Goal: Information Seeking & Learning: Find specific fact

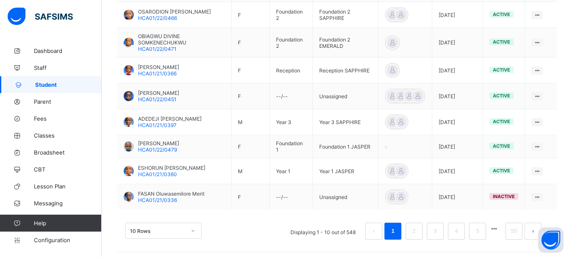
scroll to position [297, 0]
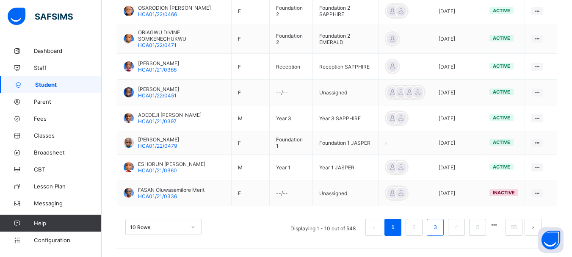
click at [439, 227] on link "3" at bounding box center [435, 227] width 8 height 11
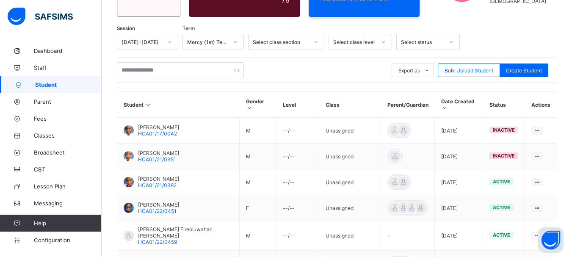
scroll to position [103, 0]
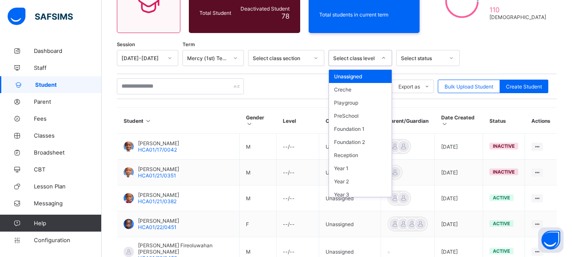
click at [385, 57] on icon at bounding box center [383, 58] width 5 height 8
click at [363, 127] on div "Foundation 1" at bounding box center [360, 128] width 63 height 13
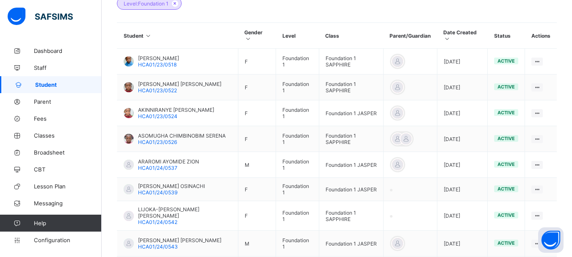
scroll to position [218, 0]
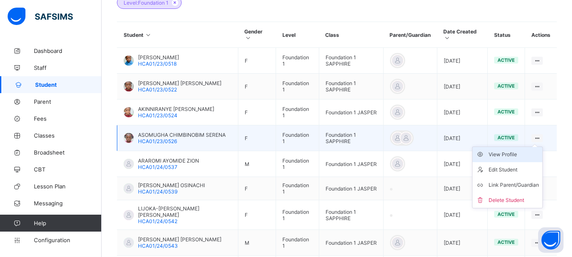
click at [514, 154] on div "View Profile" at bounding box center [514, 154] width 50 height 8
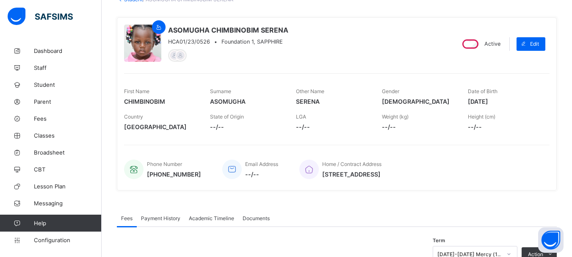
scroll to position [58, 0]
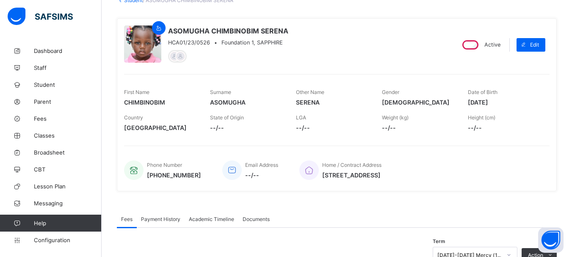
drag, startPoint x: 474, startPoint y: 101, endPoint x: 511, endPoint y: 102, distance: 37.3
click at [511, 102] on span "[DATE]" at bounding box center [504, 102] width 73 height 7
copy span "[DATE]"
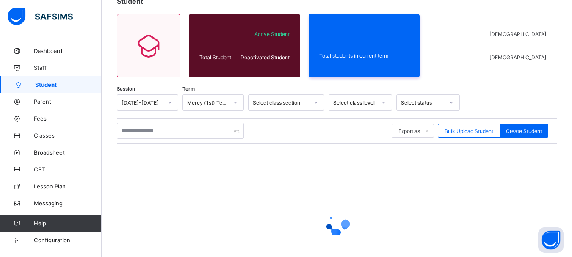
scroll to position [118, 0]
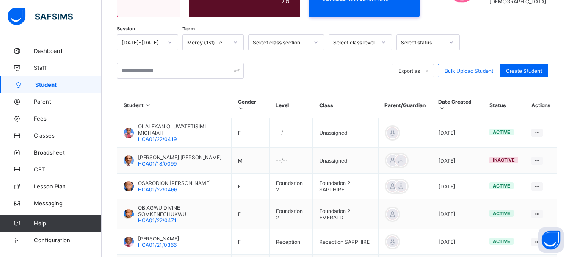
click at [383, 42] on icon at bounding box center [383, 42] width 5 height 8
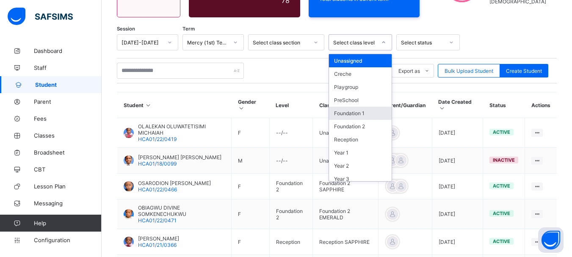
click at [370, 116] on div "Foundation 1" at bounding box center [360, 113] width 63 height 13
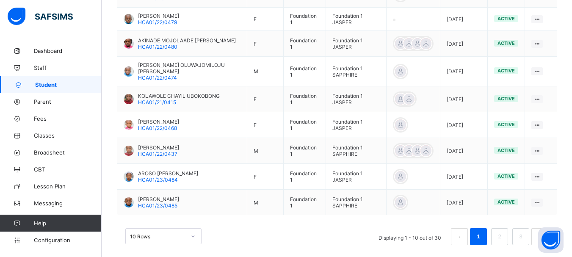
scroll to position [319, 0]
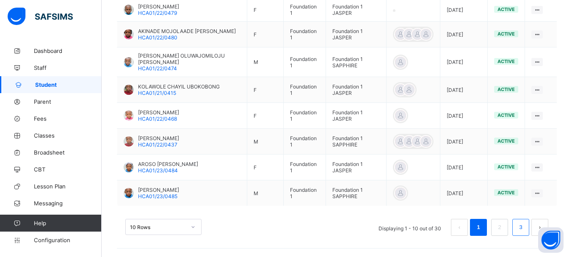
click at [525, 226] on link "3" at bounding box center [521, 227] width 8 height 11
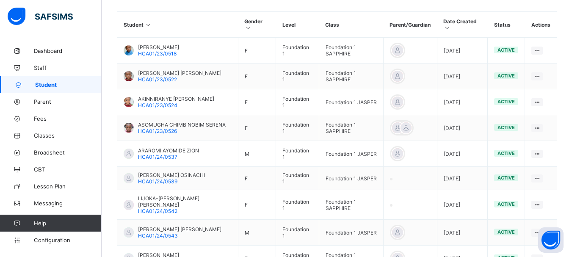
scroll to position [230, 0]
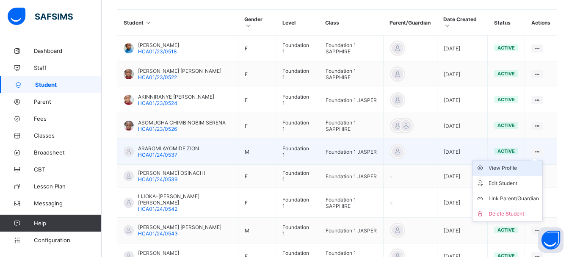
click at [514, 168] on div "View Profile" at bounding box center [514, 168] width 50 height 8
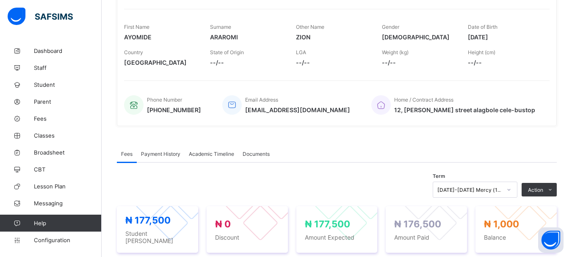
scroll to position [111, 0]
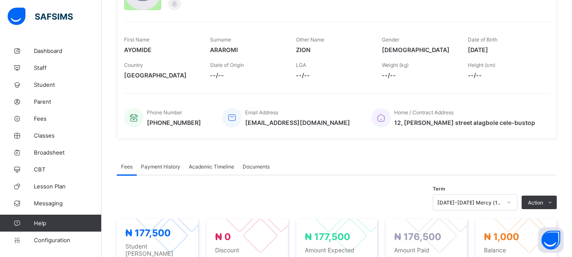
drag, startPoint x: 474, startPoint y: 47, endPoint x: 511, endPoint y: 48, distance: 37.7
click at [511, 48] on span "[DATE]" at bounding box center [504, 49] width 73 height 7
copy span "[DATE]"
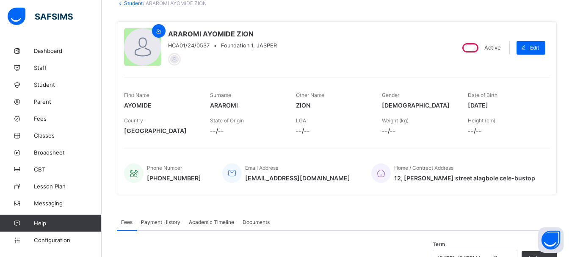
scroll to position [54, 0]
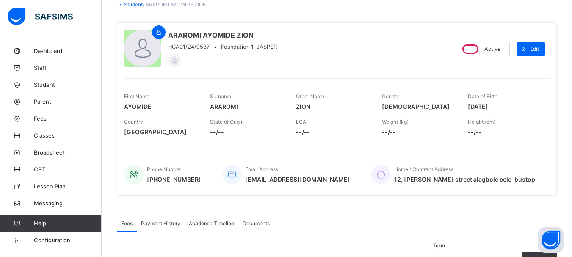
click at [134, 4] on link "Student" at bounding box center [133, 4] width 19 height 6
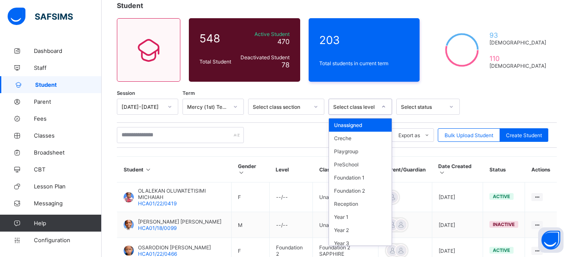
click at [383, 103] on div at bounding box center [384, 107] width 14 height 14
click at [365, 180] on div "Foundation 1" at bounding box center [360, 177] width 63 height 13
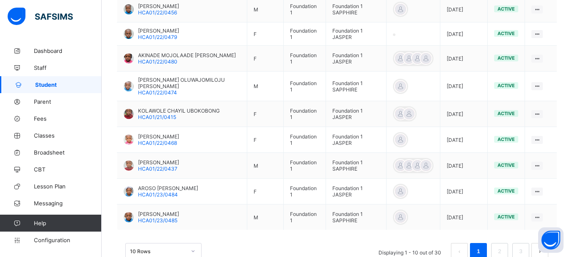
scroll to position [319, 0]
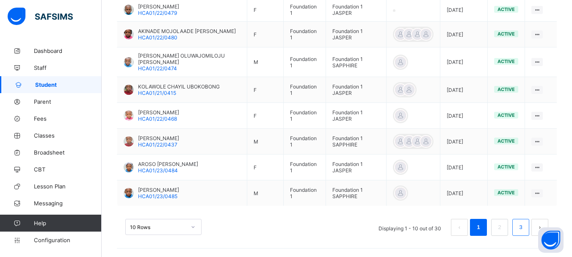
click at [525, 230] on link "3" at bounding box center [521, 227] width 8 height 11
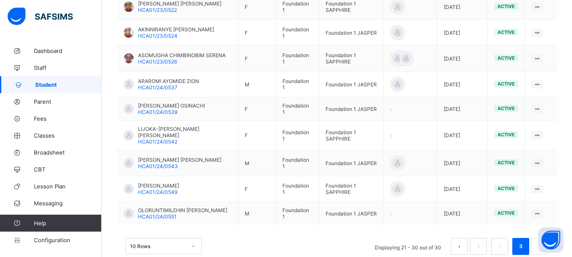
scroll to position [317, 0]
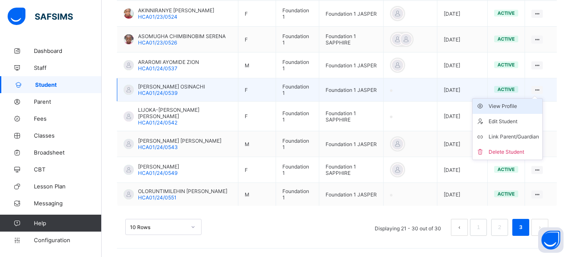
click at [515, 106] on div "View Profile" at bounding box center [514, 106] width 50 height 8
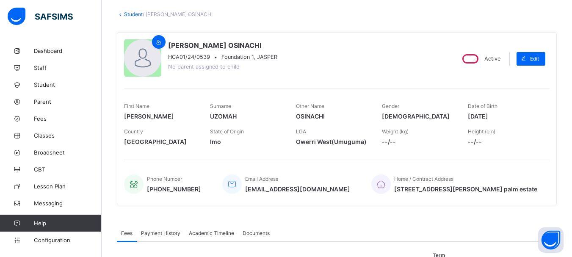
scroll to position [40, 0]
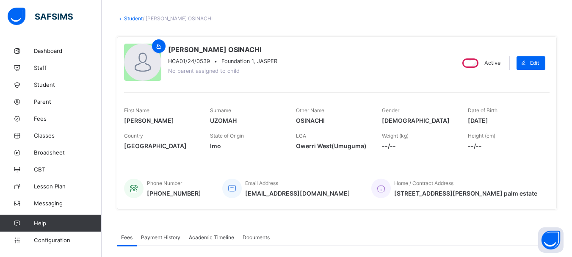
drag, startPoint x: 474, startPoint y: 121, endPoint x: 509, endPoint y: 120, distance: 34.3
click at [509, 120] on span "[DATE]" at bounding box center [504, 120] width 73 height 7
copy span "[DATE]"
click at [133, 18] on link "Student" at bounding box center [133, 18] width 19 height 6
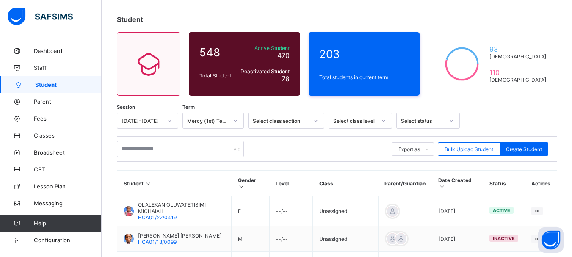
scroll to position [61, 0]
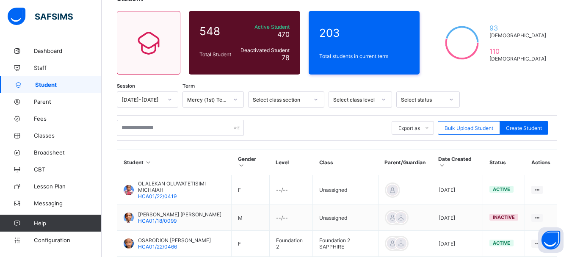
click at [382, 101] on icon at bounding box center [383, 99] width 5 height 8
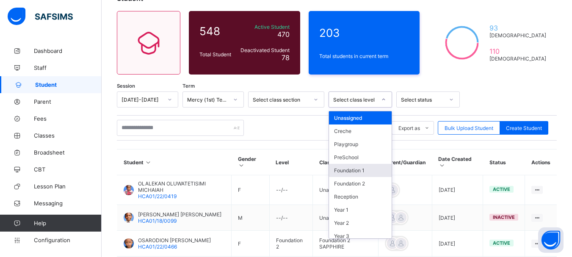
click at [368, 166] on div "Foundation 1" at bounding box center [360, 170] width 63 height 13
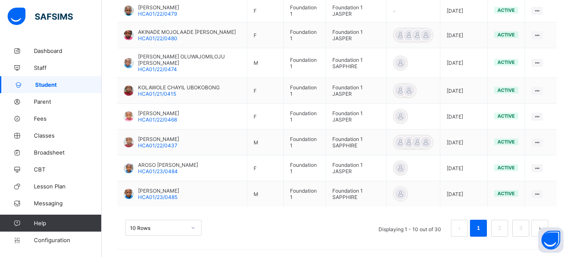
scroll to position [319, 0]
click at [525, 225] on link "3" at bounding box center [521, 227] width 8 height 11
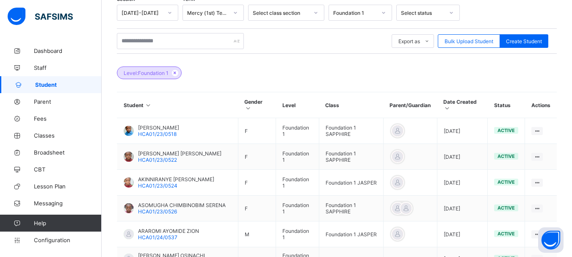
scroll to position [317, 0]
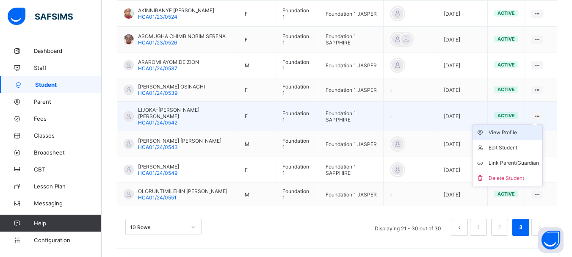
click at [517, 134] on div "View Profile" at bounding box center [514, 132] width 50 height 8
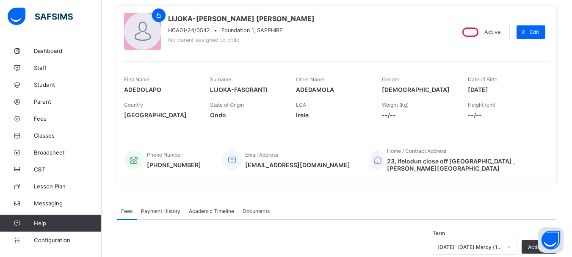
scroll to position [64, 0]
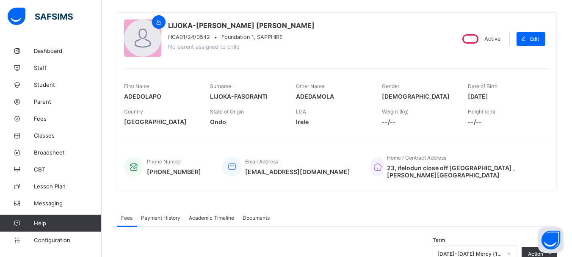
drag, startPoint x: 474, startPoint y: 96, endPoint x: 512, endPoint y: 95, distance: 38.6
click at [512, 95] on span "[DATE]" at bounding box center [504, 96] width 73 height 7
copy span "[DATE]"
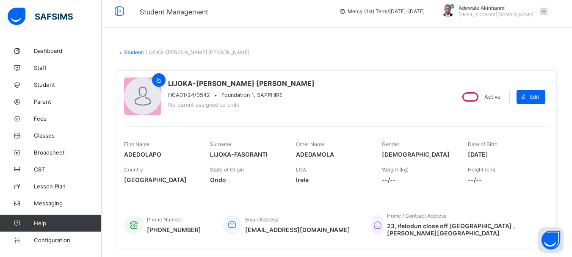
click at [139, 52] on link "Student" at bounding box center [133, 52] width 19 height 6
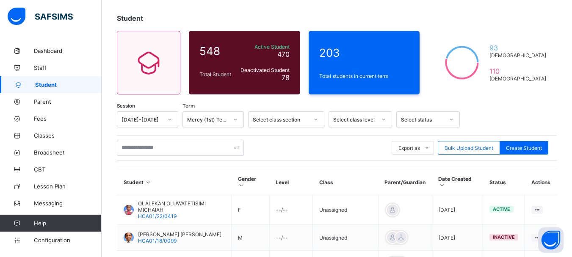
click at [381, 127] on div "Select class level" at bounding box center [361, 119] width 64 height 16
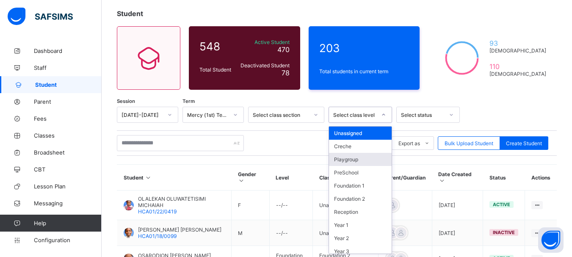
scroll to position [46, 0]
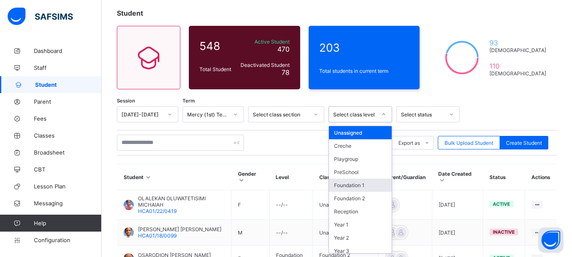
click at [369, 185] on div "Foundation 1" at bounding box center [360, 185] width 63 height 13
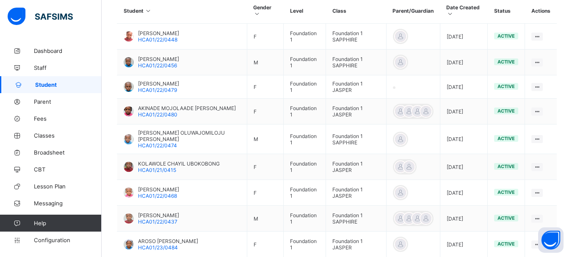
scroll to position [319, 0]
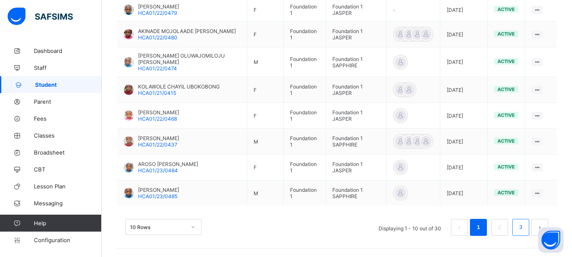
click at [524, 224] on link "3" at bounding box center [521, 227] width 8 height 11
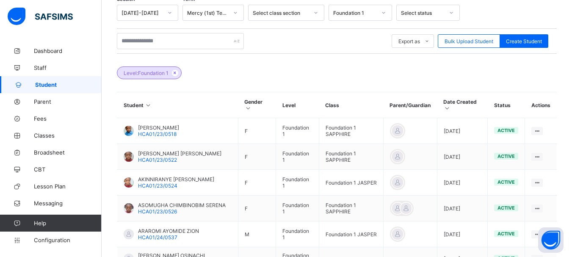
scroll to position [317, 0]
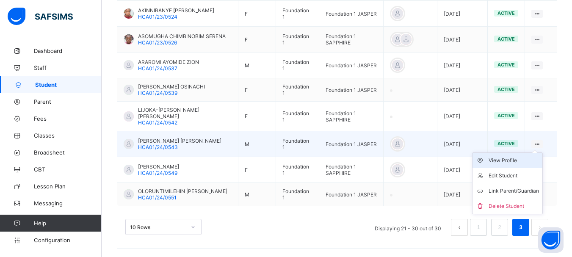
click at [515, 161] on div "View Profile" at bounding box center [514, 160] width 50 height 8
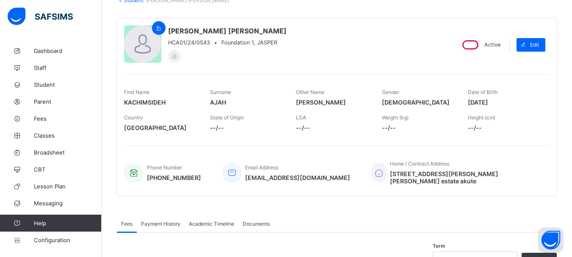
scroll to position [32, 0]
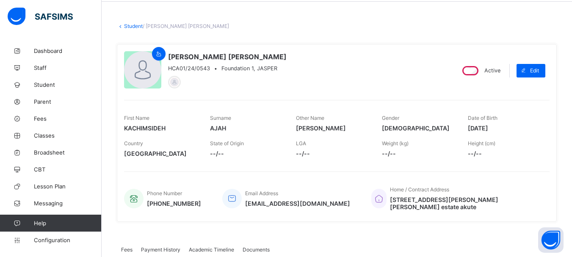
drag, startPoint x: 474, startPoint y: 125, endPoint x: 513, endPoint y: 126, distance: 38.5
click at [513, 126] on span "[DATE]" at bounding box center [504, 128] width 73 height 7
copy span "[DATE]"
click at [131, 25] on link "Student" at bounding box center [133, 26] width 19 height 6
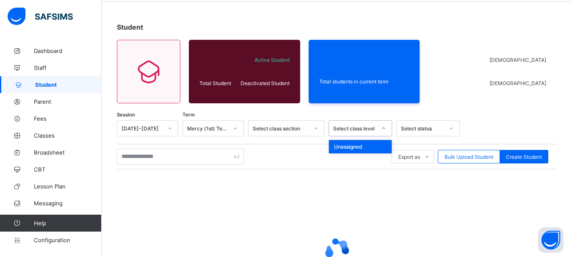
click at [380, 127] on div at bounding box center [384, 129] width 14 height 14
click at [346, 176] on div at bounding box center [337, 249] width 440 height 161
click at [384, 129] on icon at bounding box center [383, 128] width 5 height 8
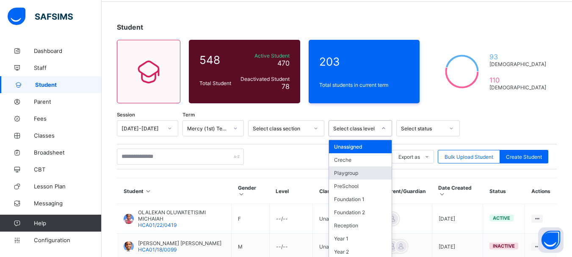
click at [375, 173] on div "Playgroup" at bounding box center [360, 172] width 63 height 13
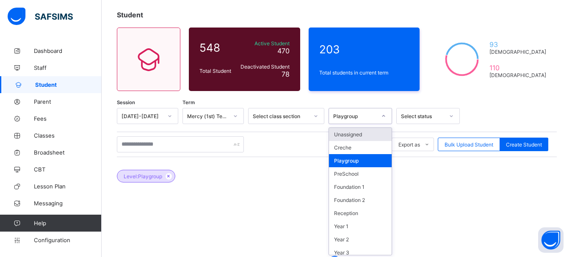
click at [385, 124] on div "option Playgroup, selected. option Unassigned focused, 1 of 13. 13 results avai…" at bounding box center [361, 116] width 64 height 16
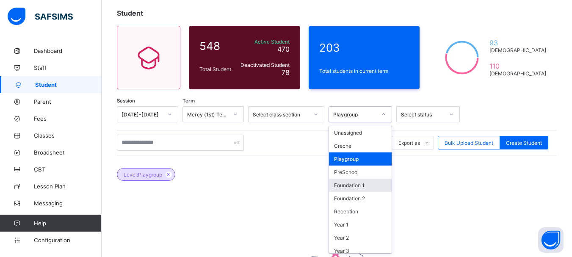
click at [366, 190] on div "Foundation 1" at bounding box center [360, 185] width 63 height 13
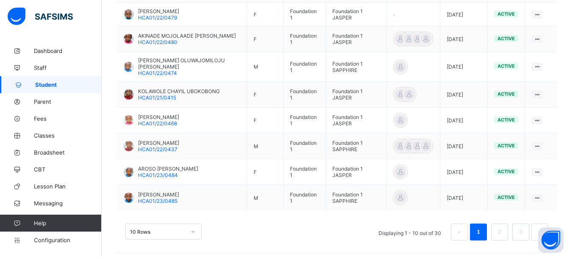
scroll to position [319, 0]
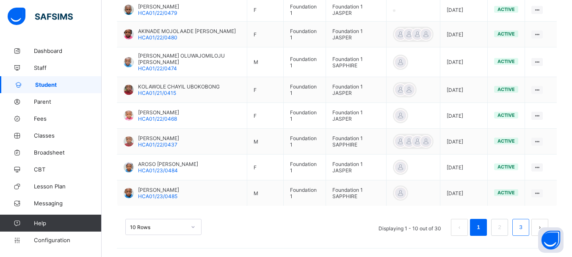
click at [525, 223] on link "3" at bounding box center [521, 227] width 8 height 11
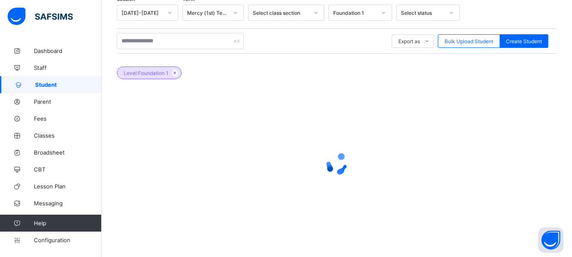
scroll to position [317, 0]
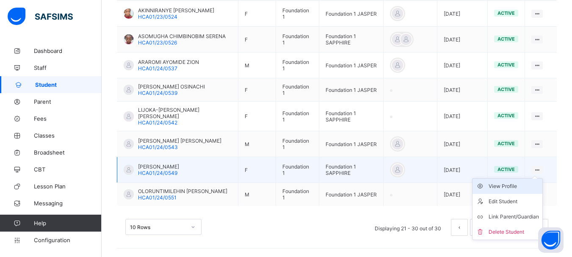
click at [510, 186] on div "View Profile" at bounding box center [514, 186] width 50 height 8
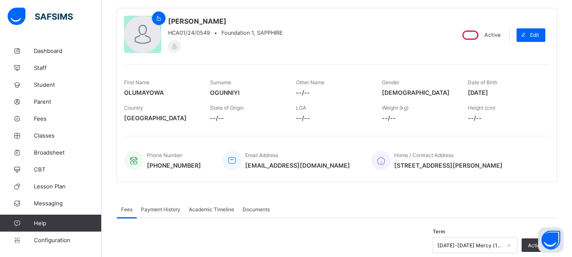
scroll to position [15, 0]
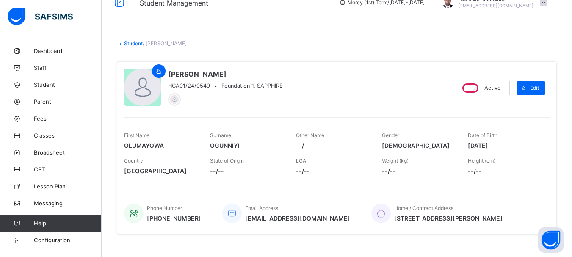
drag, startPoint x: 474, startPoint y: 143, endPoint x: 510, endPoint y: 144, distance: 36.4
click at [510, 144] on span "[DATE]" at bounding box center [504, 145] width 73 height 7
copy span "[DATE]"
click at [131, 44] on link "Student" at bounding box center [133, 43] width 19 height 6
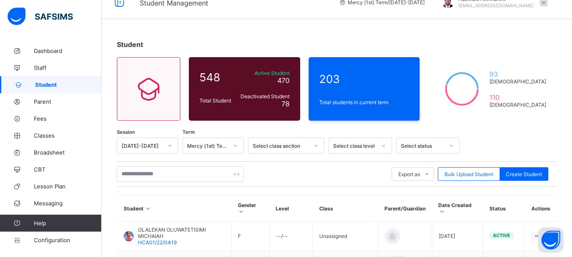
scroll to position [46, 0]
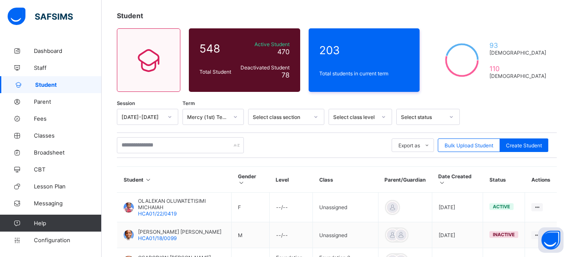
click at [374, 125] on div "Select class level" at bounding box center [361, 117] width 64 height 16
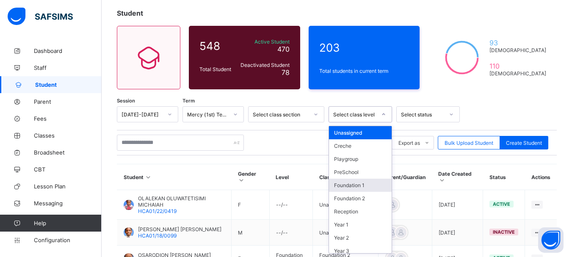
click at [371, 185] on div "Foundation 1" at bounding box center [360, 185] width 63 height 13
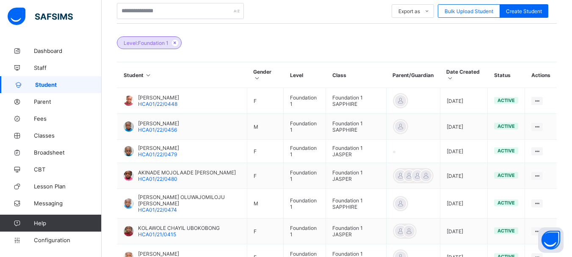
scroll to position [306, 0]
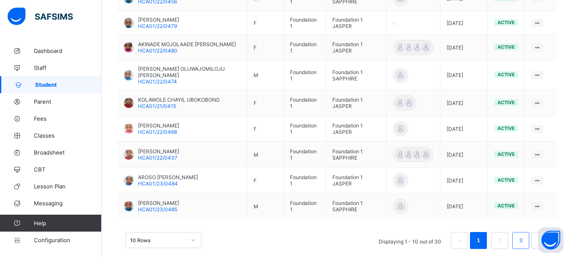
click at [524, 241] on link "3" at bounding box center [521, 240] width 8 height 11
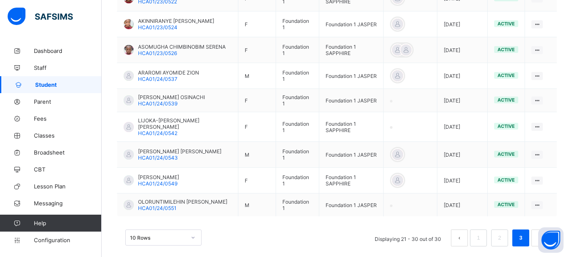
scroll to position [317, 0]
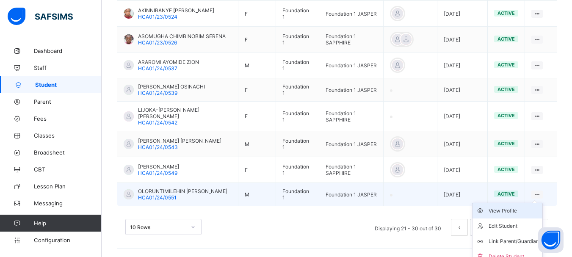
click at [515, 211] on div "View Profile" at bounding box center [514, 211] width 50 height 8
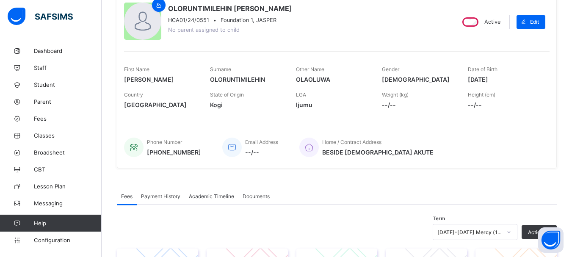
scroll to position [73, 0]
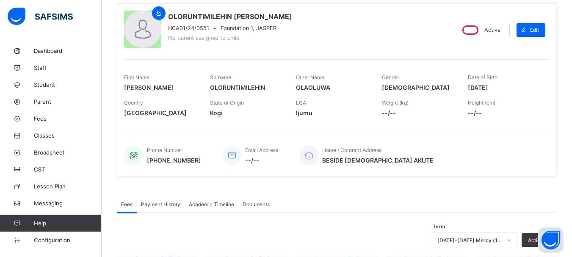
drag, startPoint x: 474, startPoint y: 87, endPoint x: 512, endPoint y: 85, distance: 38.6
click at [512, 85] on span "[DATE]" at bounding box center [504, 87] width 73 height 7
copy span "[DATE]"
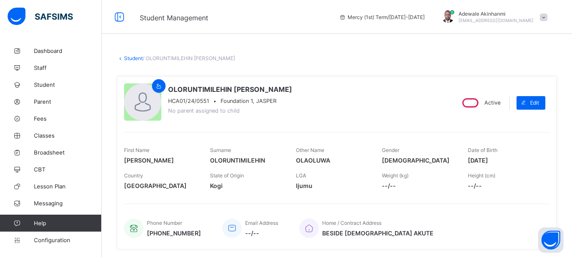
click at [130, 59] on link "Student" at bounding box center [133, 58] width 19 height 6
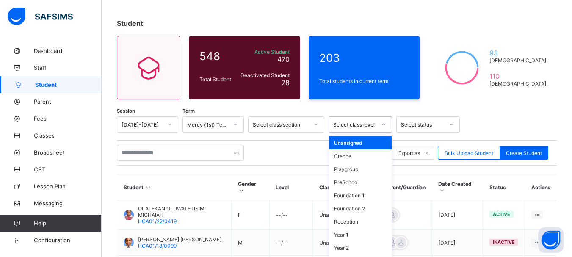
scroll to position [46, 0]
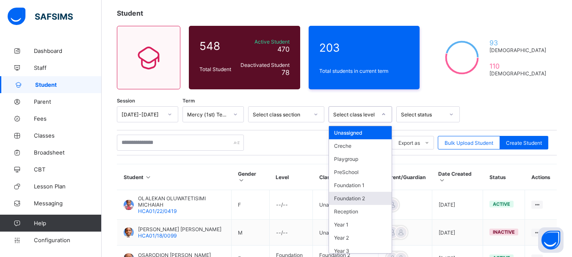
click at [367, 197] on div "Foundation 2" at bounding box center [360, 198] width 63 height 13
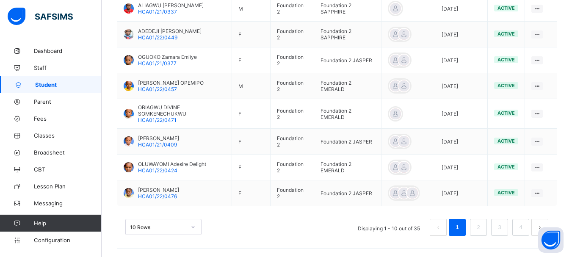
scroll to position [326, 0]
click at [545, 224] on button "next page" at bounding box center [540, 227] width 17 height 17
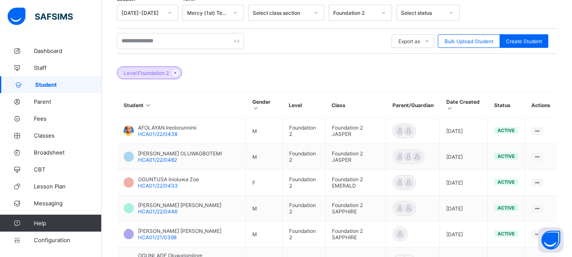
scroll to position [322, 0]
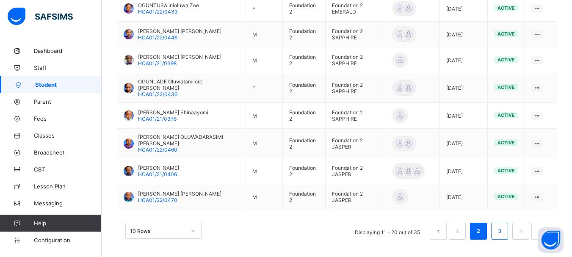
click at [504, 226] on link "3" at bounding box center [500, 231] width 8 height 11
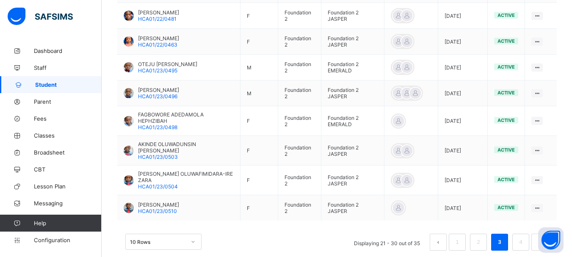
scroll to position [317, 0]
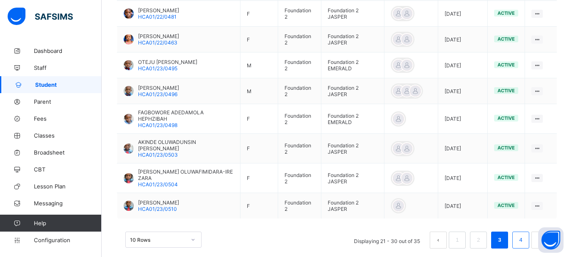
click at [523, 235] on link "4" at bounding box center [521, 240] width 8 height 11
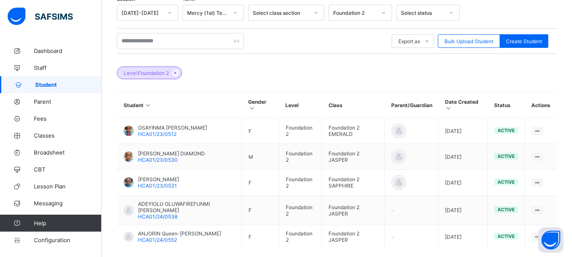
scroll to position [190, 0]
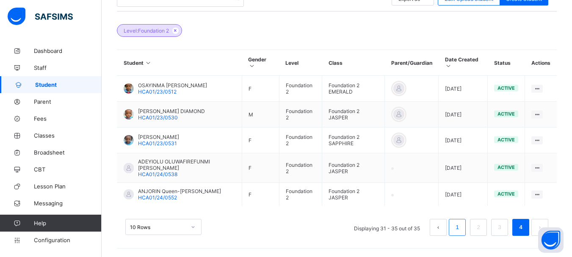
click at [461, 229] on link "1" at bounding box center [457, 227] width 8 height 11
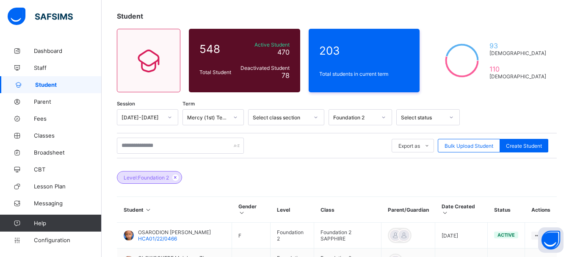
scroll to position [11, 0]
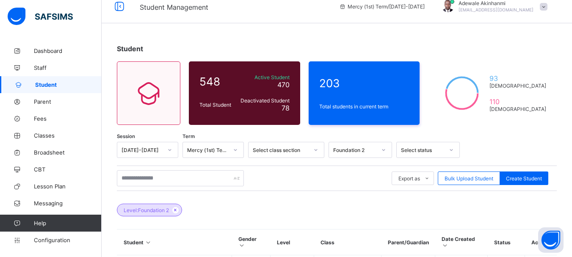
click at [452, 147] on div at bounding box center [451, 150] width 14 height 14
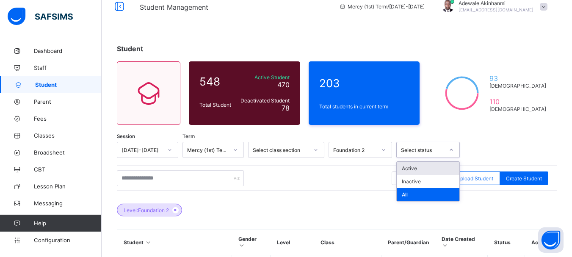
click at [491, 147] on div at bounding box center [506, 150] width 84 height 16
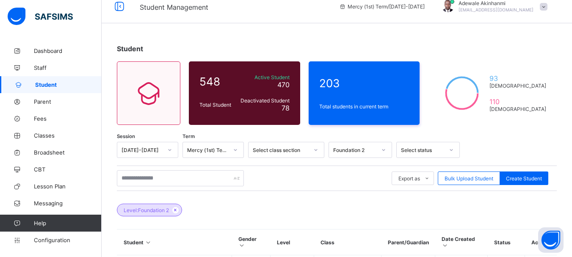
scroll to position [0, 0]
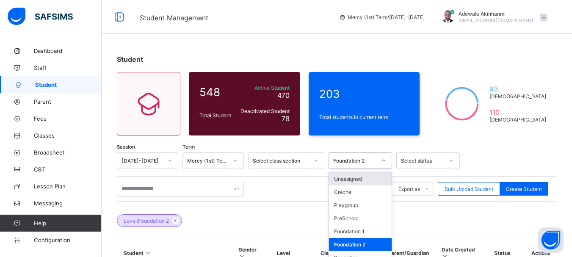
click at [383, 160] on div "option Foundation 2, selected. option Unassigned focused, 1 of 13. 13 results a…" at bounding box center [361, 160] width 64 height 16
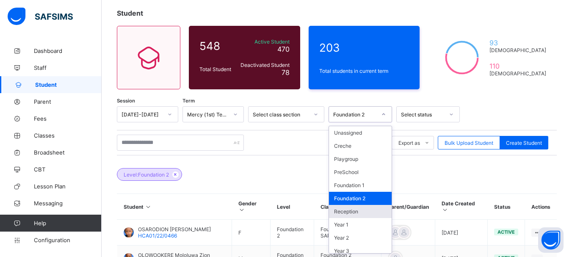
click at [360, 212] on div "Reception" at bounding box center [360, 211] width 63 height 13
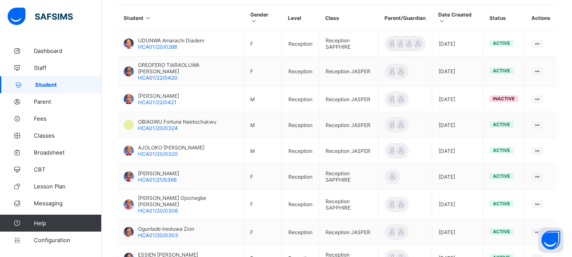
scroll to position [312, 0]
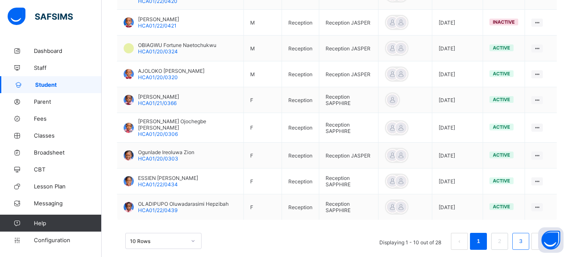
click at [525, 236] on link "3" at bounding box center [521, 241] width 8 height 11
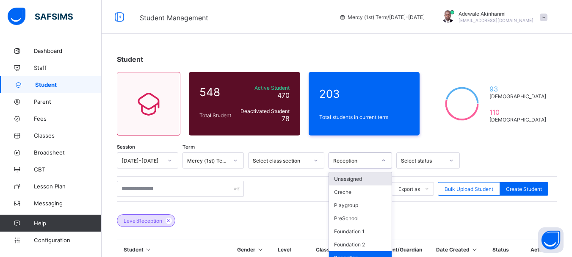
scroll to position [46, 0]
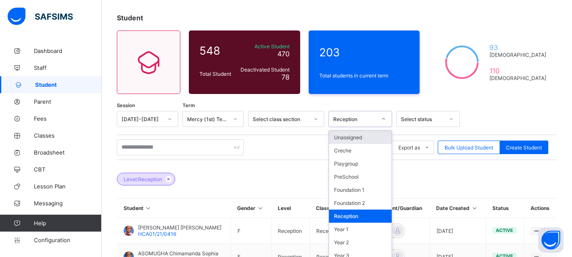
click at [384, 127] on div "option Reception, selected. option Unassigned focused, 1 of 13. 13 results avai…" at bounding box center [361, 119] width 64 height 16
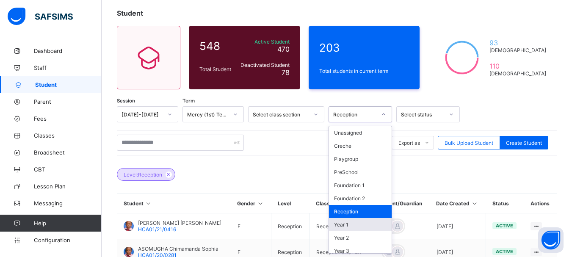
click at [353, 224] on div "Year 1" at bounding box center [360, 224] width 63 height 13
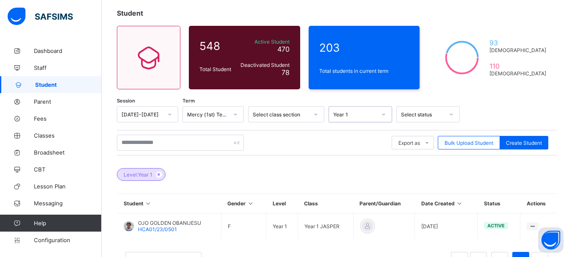
scroll to position [79, 0]
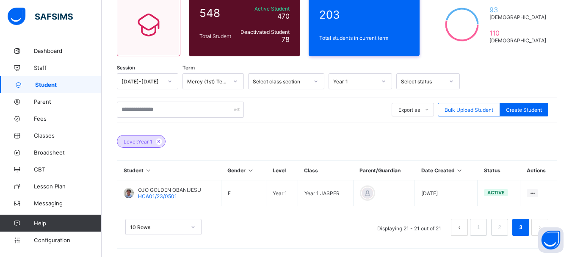
click at [465, 226] on button "prev page" at bounding box center [459, 227] width 17 height 17
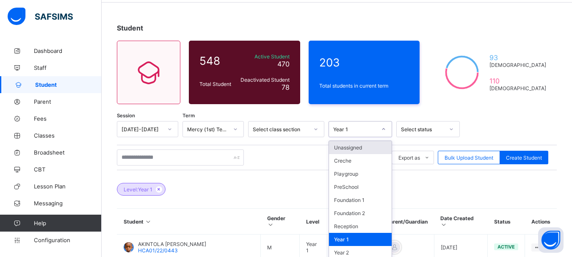
scroll to position [46, 0]
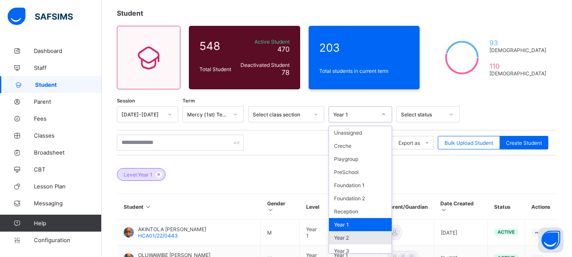
click at [351, 240] on div "Year 2" at bounding box center [360, 237] width 63 height 13
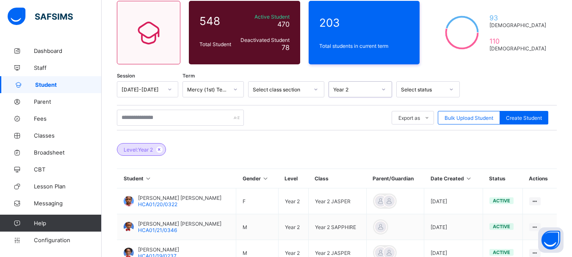
scroll to position [69, 0]
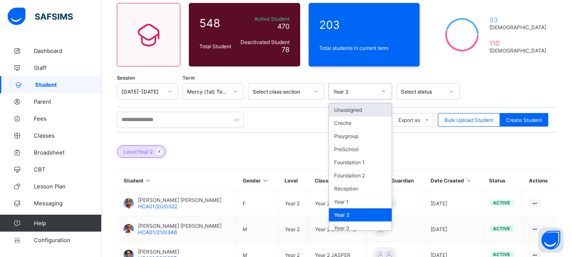
click at [382, 89] on div at bounding box center [384, 92] width 14 height 14
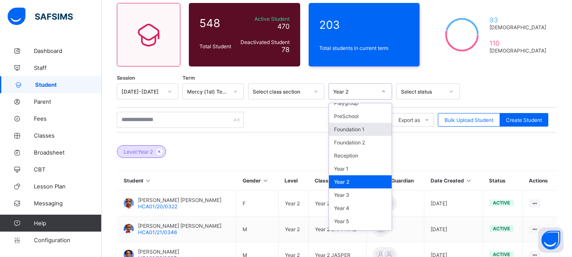
scroll to position [44, 0]
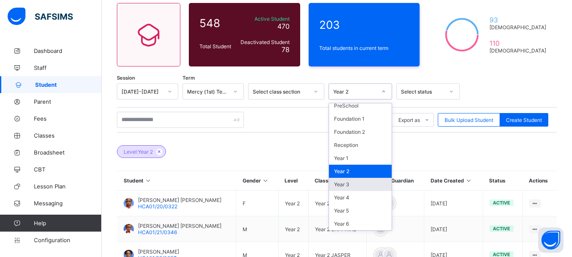
click at [345, 183] on div "Year 3" at bounding box center [360, 184] width 63 height 13
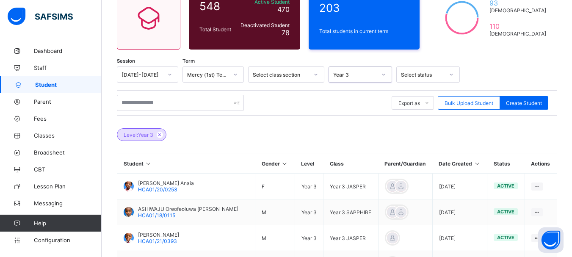
scroll to position [85, 0]
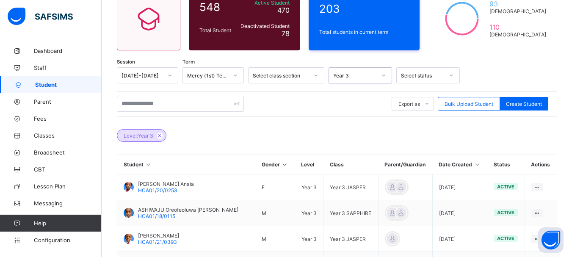
click at [385, 73] on icon at bounding box center [383, 75] width 5 height 8
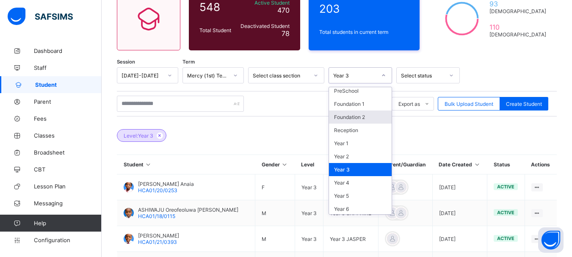
scroll to position [44, 0]
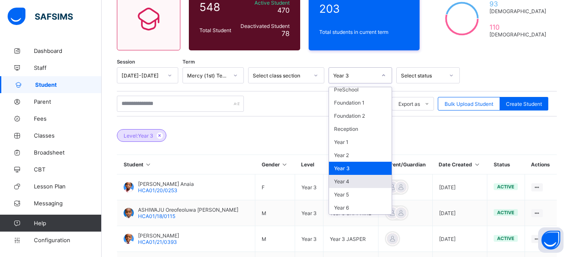
click at [348, 182] on div "Year 4" at bounding box center [360, 181] width 63 height 13
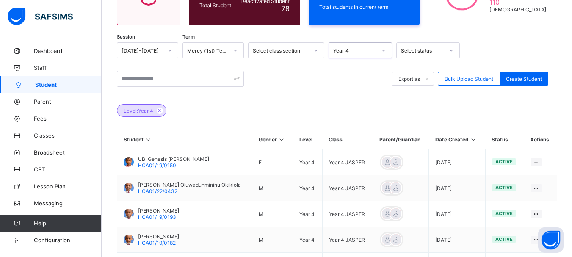
scroll to position [119, 0]
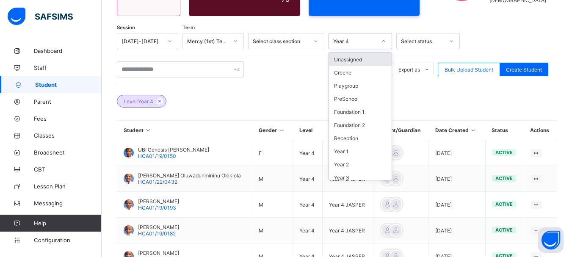
click at [382, 40] on icon at bounding box center [383, 41] width 5 height 8
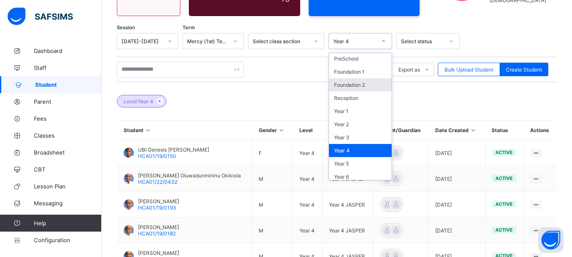
scroll to position [44, 0]
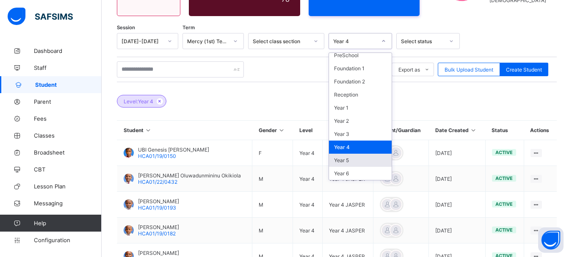
click at [351, 159] on div "Year 5" at bounding box center [360, 160] width 63 height 13
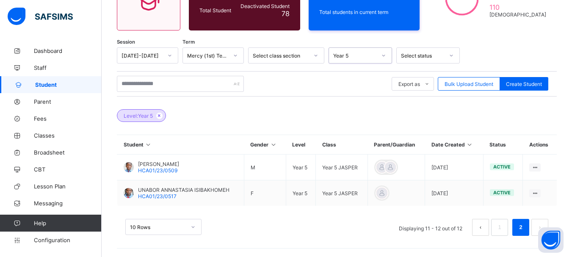
scroll to position [105, 0]
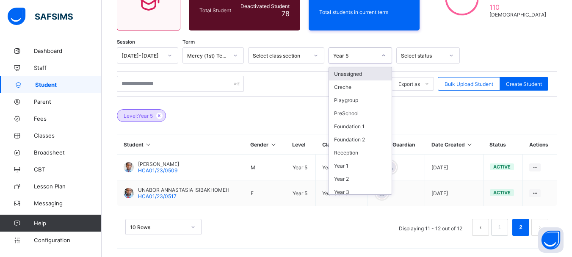
click at [384, 53] on icon at bounding box center [383, 55] width 5 height 8
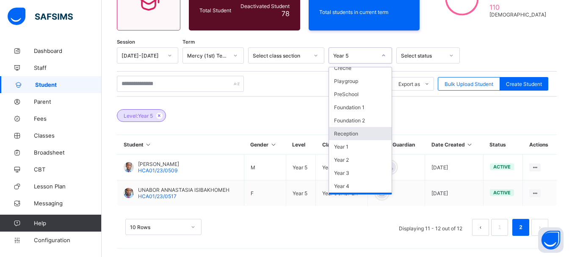
scroll to position [44, 0]
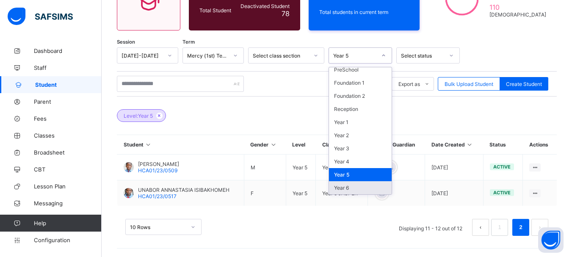
click at [345, 186] on div "Year 6" at bounding box center [360, 187] width 63 height 13
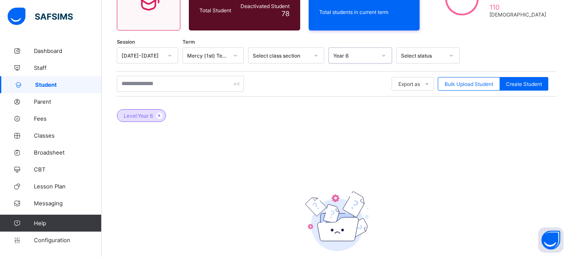
click at [383, 53] on icon at bounding box center [383, 55] width 5 height 8
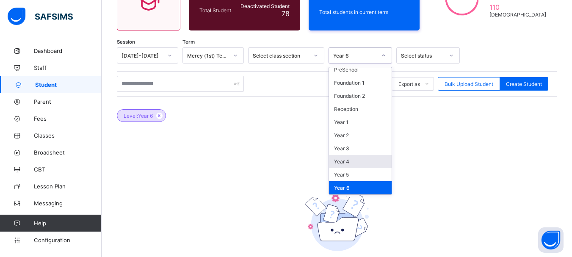
click at [345, 162] on div "Year 4" at bounding box center [360, 161] width 63 height 13
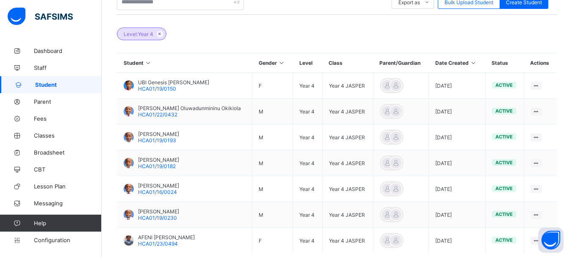
scroll to position [234, 0]
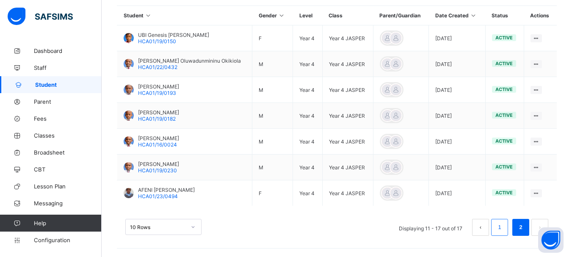
click at [503, 224] on link "1" at bounding box center [500, 227] width 8 height 11
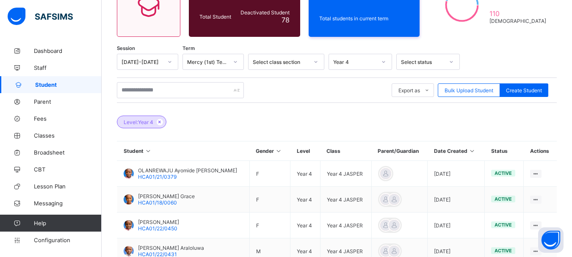
scroll to position [92, 0]
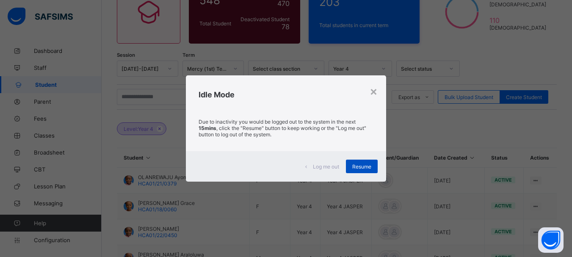
click at [364, 163] on div "Resume" at bounding box center [362, 167] width 32 height 14
